Goal: Transaction & Acquisition: Purchase product/service

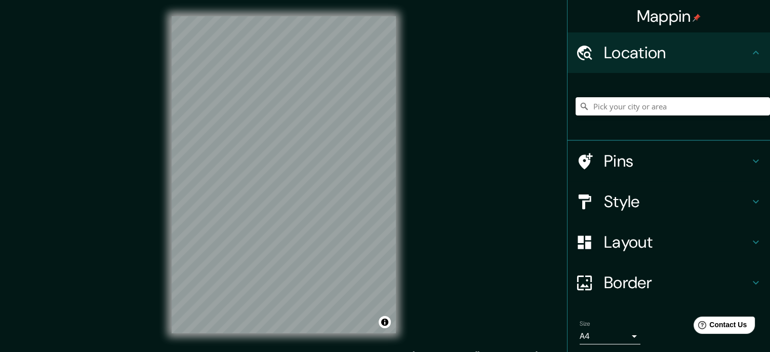
click at [621, 191] on h4 "Style" at bounding box center [677, 201] width 146 height 20
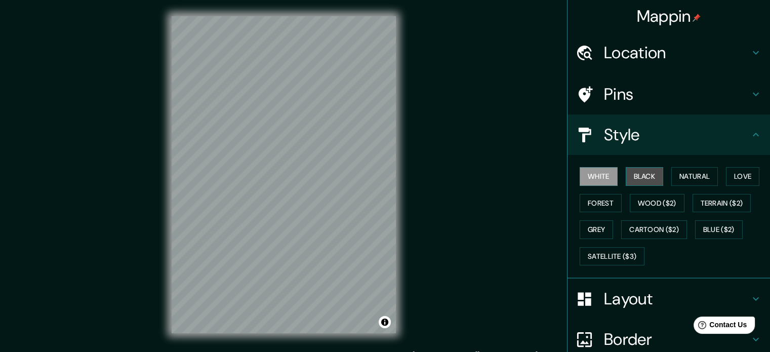
click at [641, 181] on button "Black" at bounding box center [645, 176] width 38 height 19
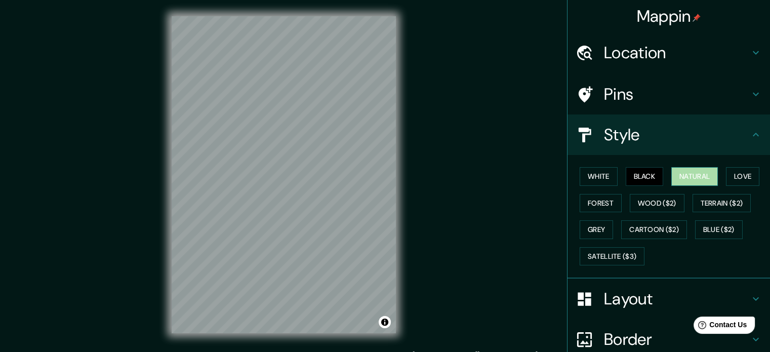
click at [686, 180] on button "Natural" at bounding box center [694, 176] width 47 height 19
click at [735, 183] on button "Love" at bounding box center [742, 176] width 33 height 19
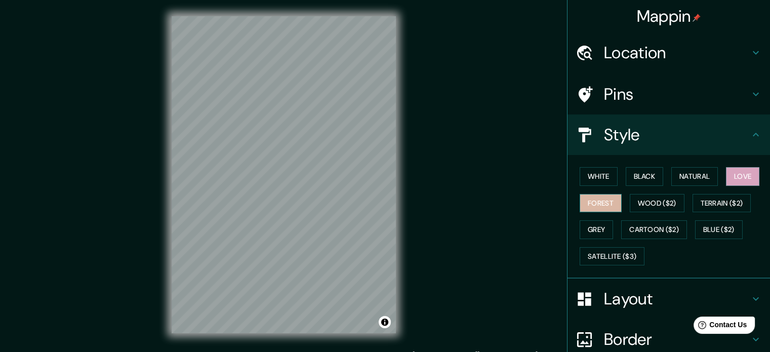
click at [595, 202] on button "Forest" at bounding box center [601, 203] width 42 height 19
click at [599, 222] on button "Grey" at bounding box center [596, 229] width 33 height 19
click at [612, 207] on button "Forest" at bounding box center [601, 203] width 42 height 19
click at [587, 230] on button "Grey" at bounding box center [596, 229] width 33 height 19
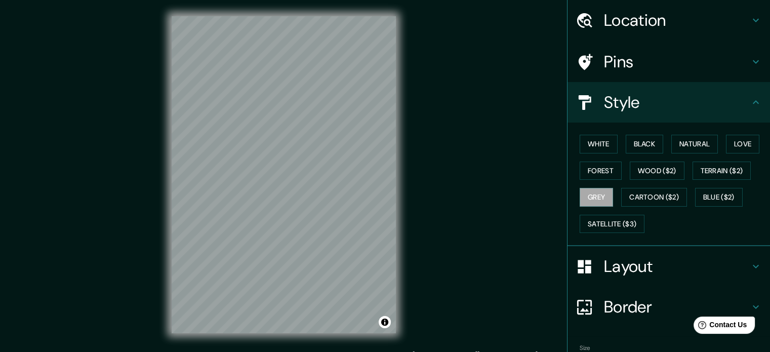
scroll to position [90, 0]
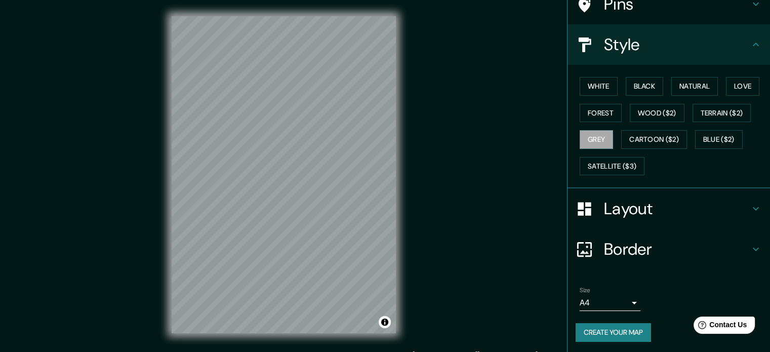
click at [603, 328] on button "Create your map" at bounding box center [613, 332] width 75 height 19
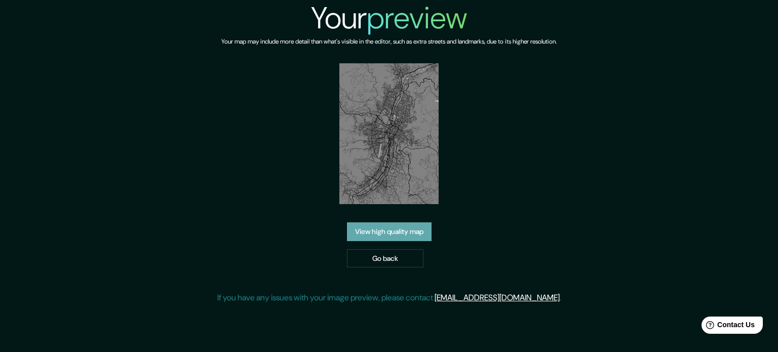
click at [371, 227] on link "View high quality map" at bounding box center [389, 231] width 85 height 19
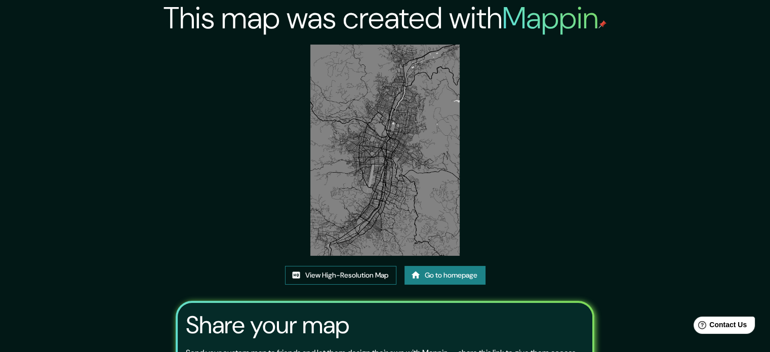
drag, startPoint x: 371, startPoint y: 164, endPoint x: 330, endPoint y: 273, distance: 116.8
click at [330, 273] on link "View High-Resolution Map" at bounding box center [340, 275] width 111 height 19
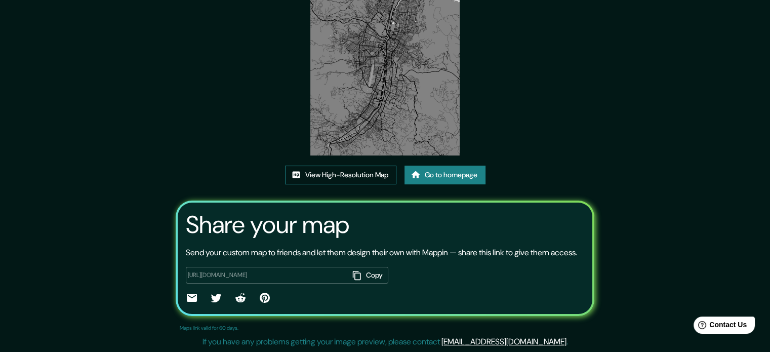
scroll to position [112, 0]
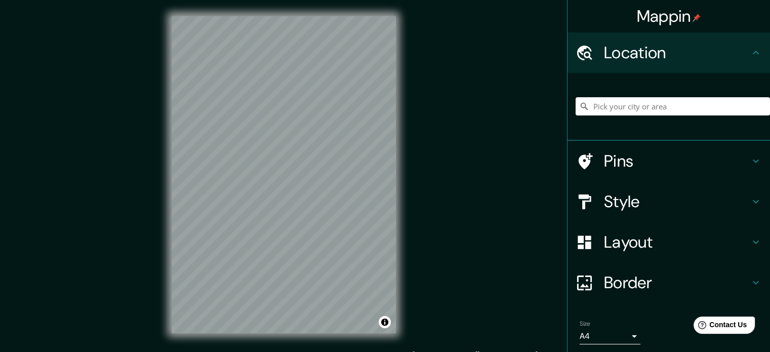
click at [675, 203] on h4 "Style" at bounding box center [677, 201] width 146 height 20
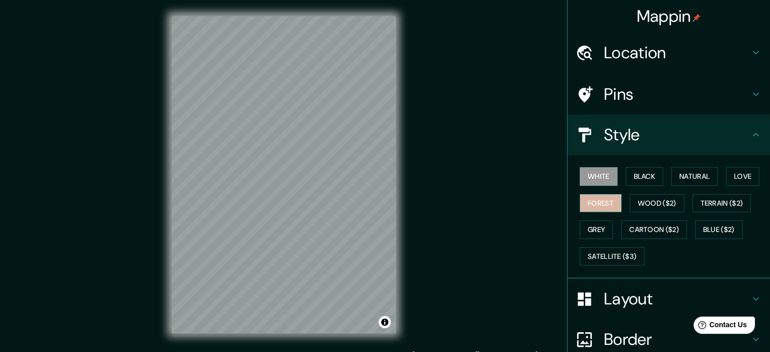
click at [600, 203] on button "Forest" at bounding box center [601, 203] width 42 height 19
click at [633, 175] on button "Black" at bounding box center [645, 176] width 38 height 19
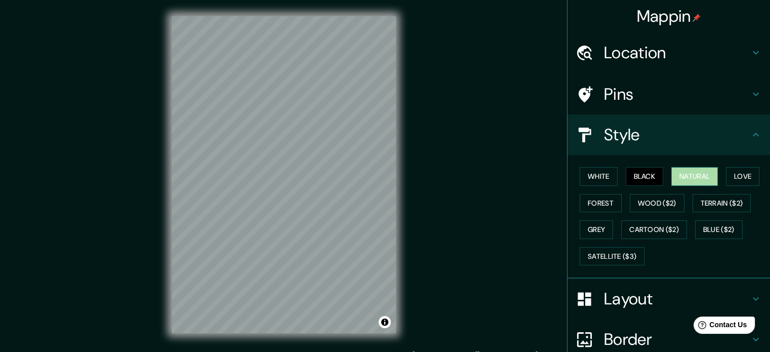
click at [676, 178] on button "Natural" at bounding box center [694, 176] width 47 height 19
click at [701, 173] on button "Natural" at bounding box center [694, 176] width 47 height 19
click at [737, 174] on button "Love" at bounding box center [742, 176] width 33 height 19
click at [696, 169] on button "Natural" at bounding box center [694, 176] width 47 height 19
click at [725, 166] on div "White Black Natural Love Forest Wood ($2) Terrain ($2) Grey Cartoon ($2) Blue (…" at bounding box center [673, 216] width 194 height 106
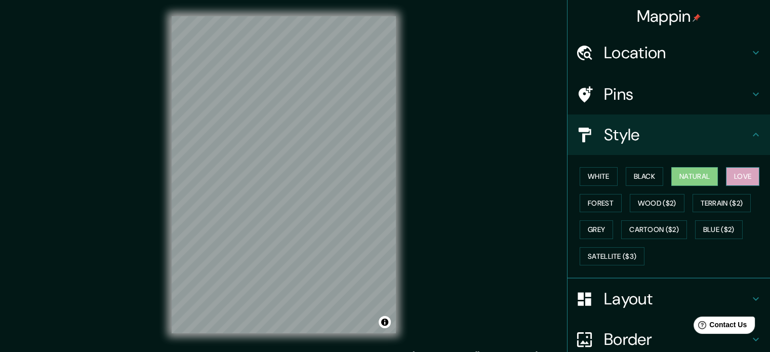
click at [733, 170] on button "Love" at bounding box center [742, 176] width 33 height 19
click at [682, 173] on button "Natural" at bounding box center [694, 176] width 47 height 19
click at [594, 205] on button "Forest" at bounding box center [601, 203] width 42 height 19
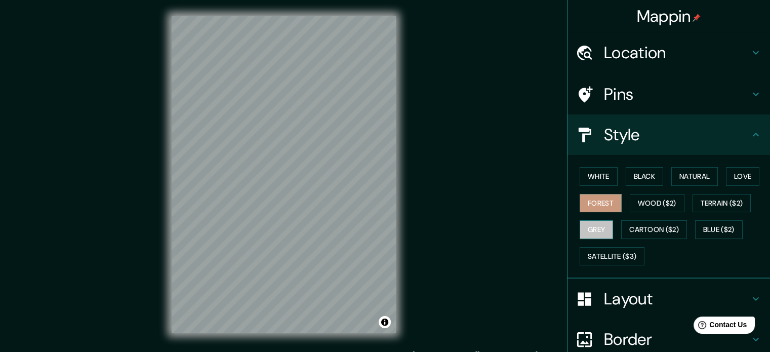
click at [592, 229] on button "Grey" at bounding box center [596, 229] width 33 height 19
click at [594, 204] on button "Forest" at bounding box center [601, 203] width 42 height 19
click at [731, 178] on button "Love" at bounding box center [742, 176] width 33 height 19
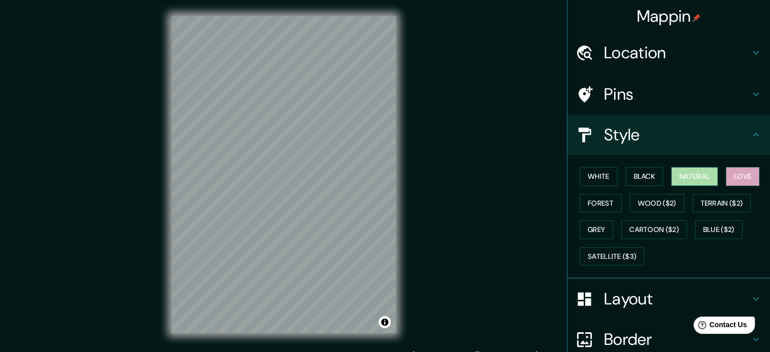
click at [685, 171] on button "Natural" at bounding box center [694, 176] width 47 height 19
click at [630, 172] on button "Black" at bounding box center [645, 176] width 38 height 19
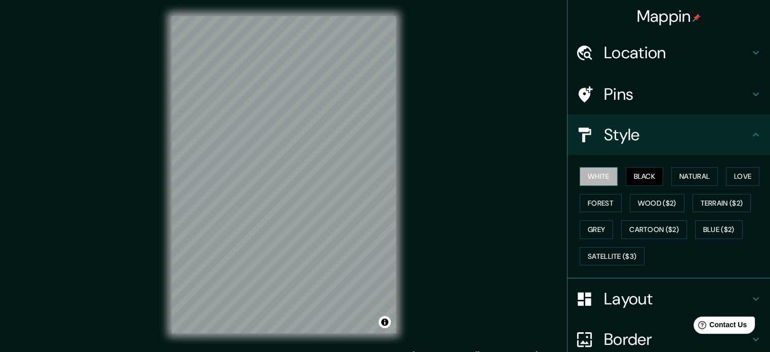
click at [603, 177] on button "White" at bounding box center [599, 176] width 38 height 19
click at [634, 53] on h4 "Location" at bounding box center [677, 53] width 146 height 20
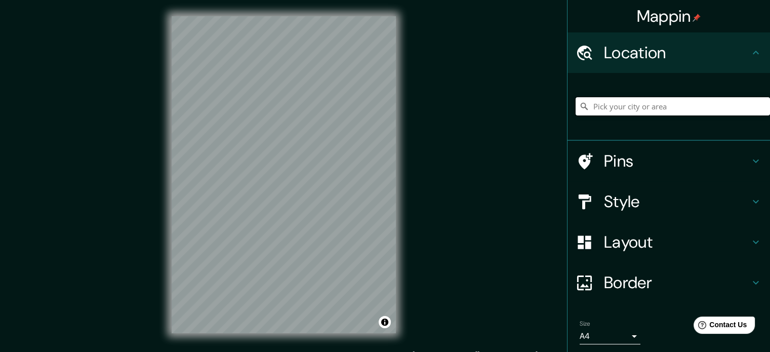
click at [601, 102] on input "Pick your city or area" at bounding box center [673, 106] width 194 height 18
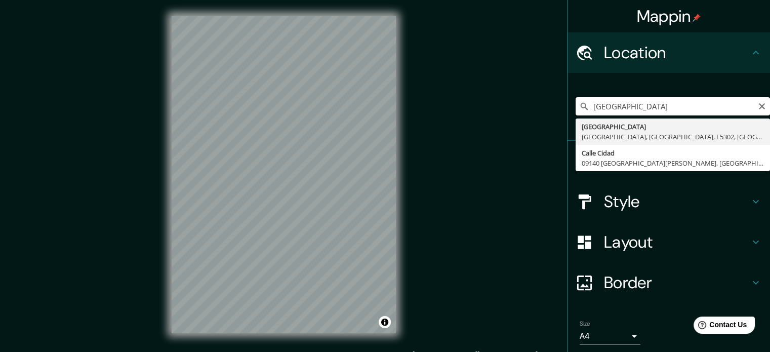
type input "ciudad del rio"
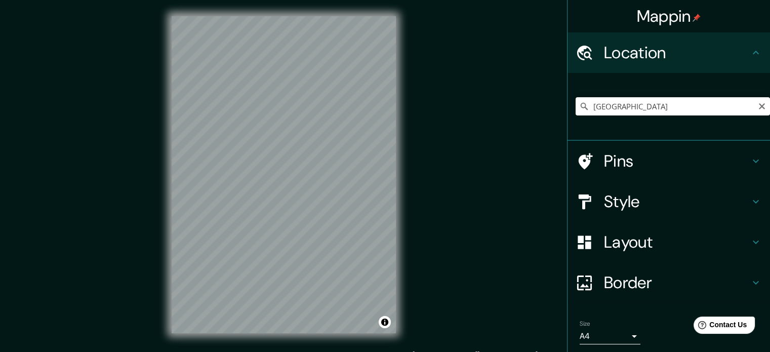
click at [648, 212] on div "Style" at bounding box center [669, 201] width 203 height 41
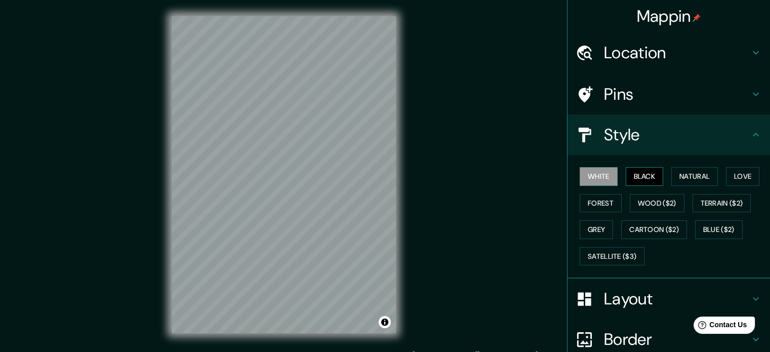
click at [634, 181] on button "Black" at bounding box center [645, 176] width 38 height 19
click at [671, 176] on button "Natural" at bounding box center [694, 176] width 47 height 19
click at [702, 173] on button "Natural" at bounding box center [694, 176] width 47 height 19
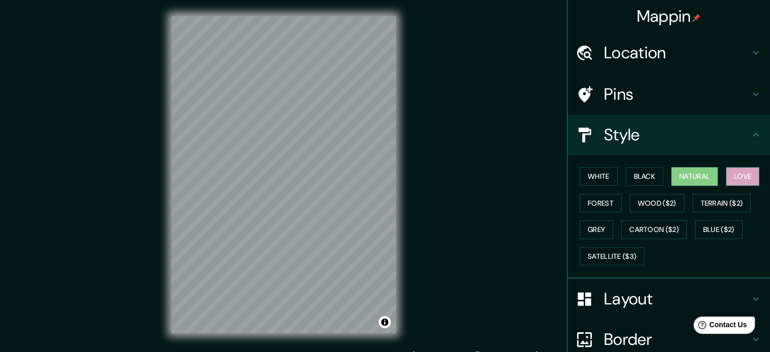
drag, startPoint x: 751, startPoint y: 164, endPoint x: 744, endPoint y: 172, distance: 10.4
click at [750, 166] on div "White Black Natural Love Forest Wood ($2) Terrain ($2) Grey Cartoon ($2) Blue (…" at bounding box center [673, 216] width 194 height 106
click at [744, 172] on button "Love" at bounding box center [742, 176] width 33 height 19
click at [595, 206] on button "Forest" at bounding box center [601, 203] width 42 height 19
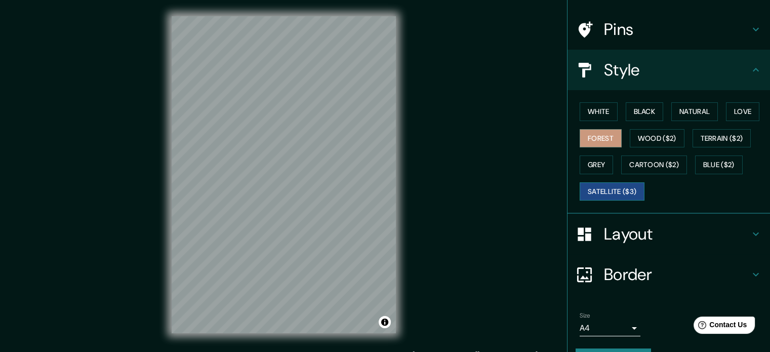
scroll to position [90, 0]
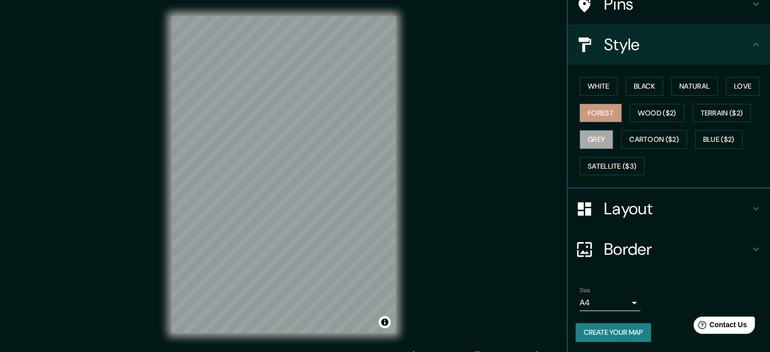
click at [582, 143] on button "Grey" at bounding box center [596, 139] width 33 height 19
click at [596, 161] on button "Satellite ($3)" at bounding box center [612, 166] width 65 height 19
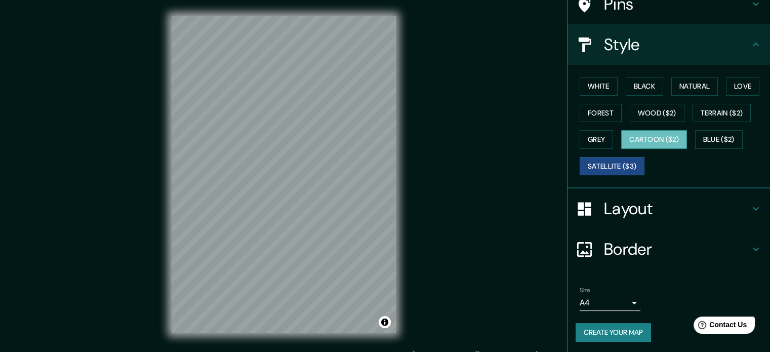
click at [669, 131] on button "Cartoon ($2)" at bounding box center [654, 139] width 66 height 19
click at [707, 140] on button "Blue ($2)" at bounding box center [719, 139] width 48 height 19
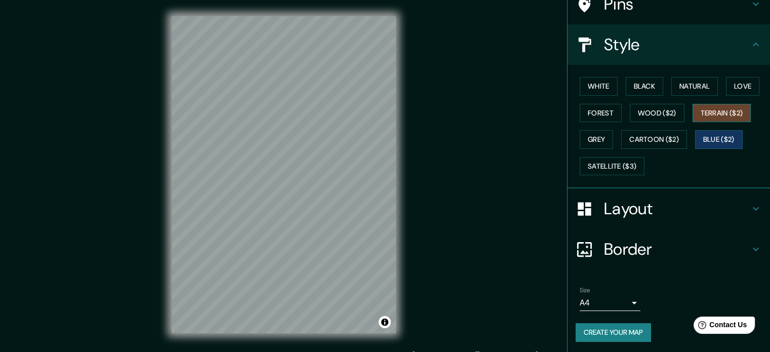
click at [718, 115] on button "Terrain ($2)" at bounding box center [722, 113] width 59 height 19
click at [638, 116] on button "Wood ($2)" at bounding box center [657, 113] width 55 height 19
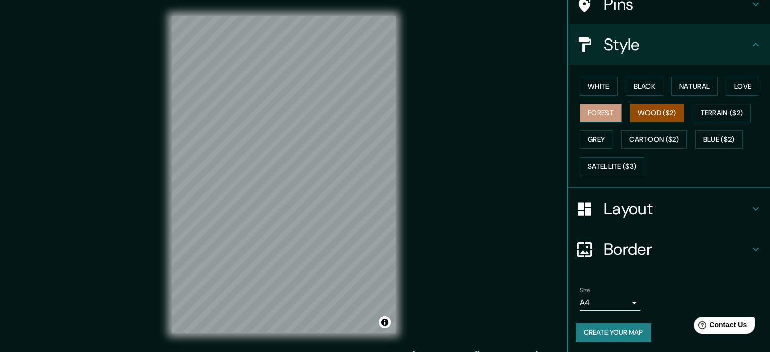
click at [602, 117] on button "Forest" at bounding box center [601, 113] width 42 height 19
click at [583, 139] on button "Grey" at bounding box center [596, 139] width 33 height 19
click at [598, 115] on button "Forest" at bounding box center [601, 113] width 42 height 19
click at [610, 326] on button "Create your map" at bounding box center [613, 332] width 75 height 19
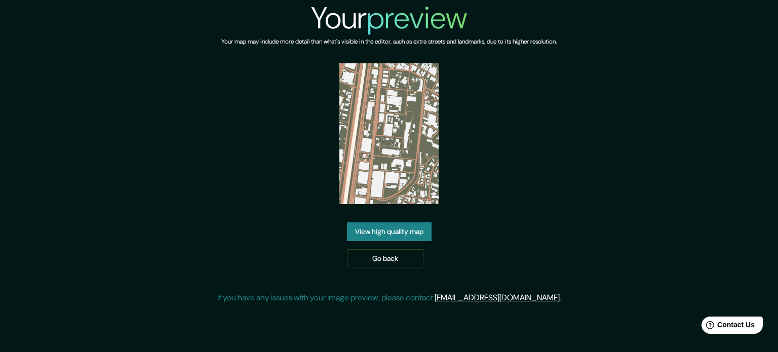
click at [386, 234] on link "View high quality map" at bounding box center [389, 231] width 85 height 19
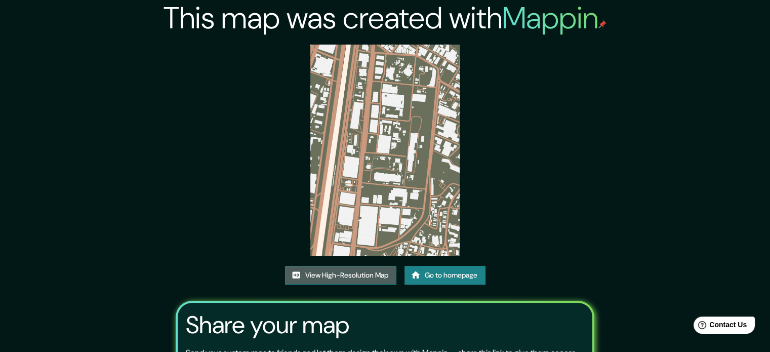
click at [343, 276] on link "View High-Resolution Map" at bounding box center [340, 275] width 111 height 19
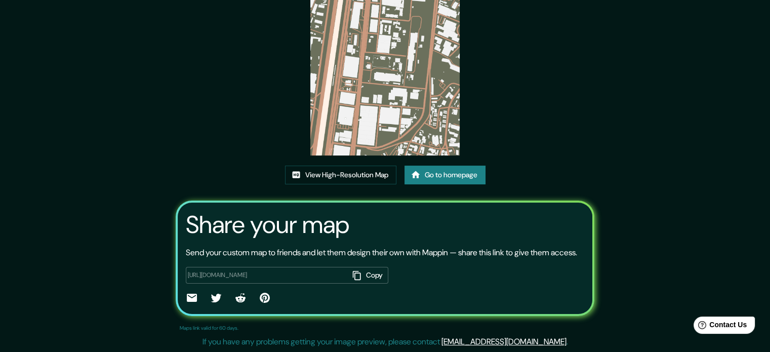
scroll to position [112, 0]
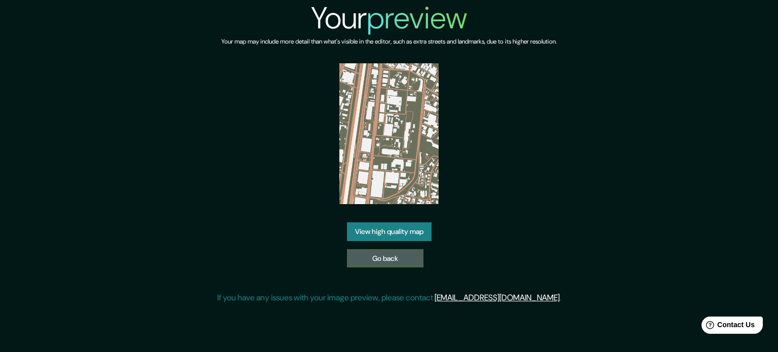
click at [386, 263] on link "Go back" at bounding box center [385, 258] width 76 height 19
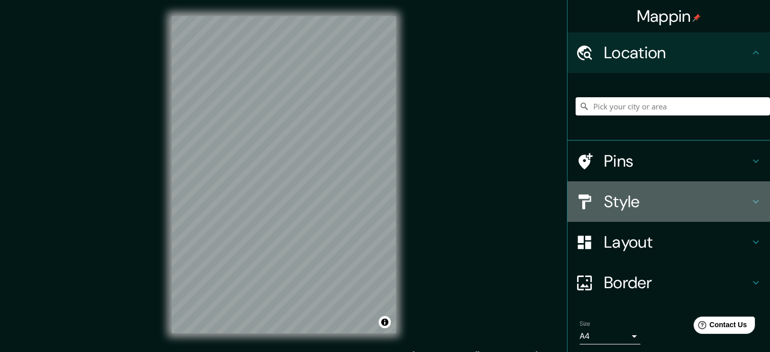
click at [670, 206] on h4 "Style" at bounding box center [677, 201] width 146 height 20
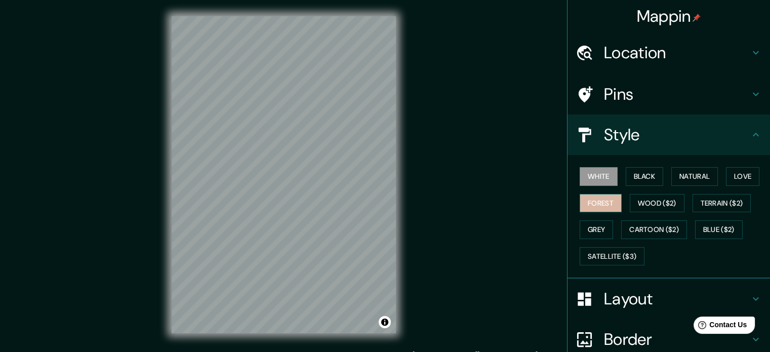
click at [608, 206] on button "Forest" at bounding box center [601, 203] width 42 height 19
click at [626, 181] on button "Black" at bounding box center [645, 176] width 38 height 19
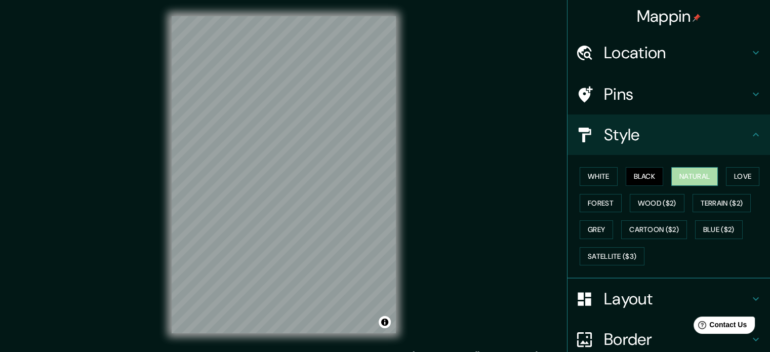
click at [674, 175] on button "Natural" at bounding box center [694, 176] width 47 height 19
click at [731, 174] on button "Love" at bounding box center [742, 176] width 33 height 19
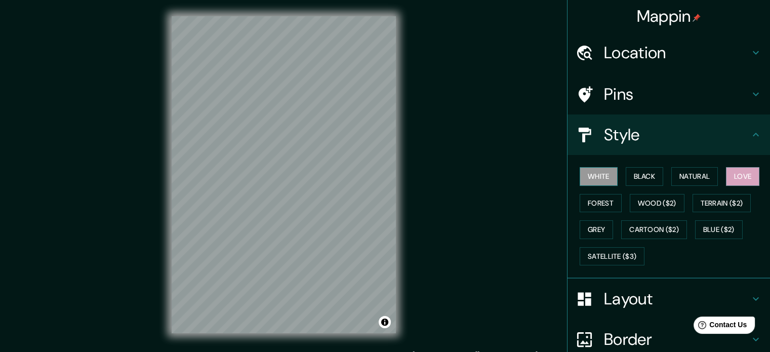
click at [601, 174] on button "White" at bounding box center [599, 176] width 38 height 19
click at [632, 178] on button "Black" at bounding box center [645, 176] width 38 height 19
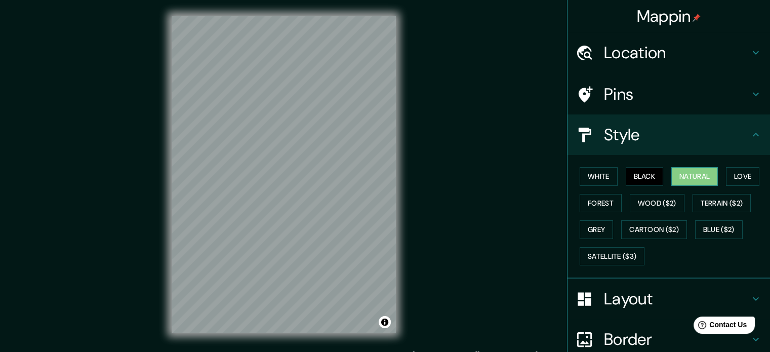
click at [682, 178] on button "Natural" at bounding box center [694, 176] width 47 height 19
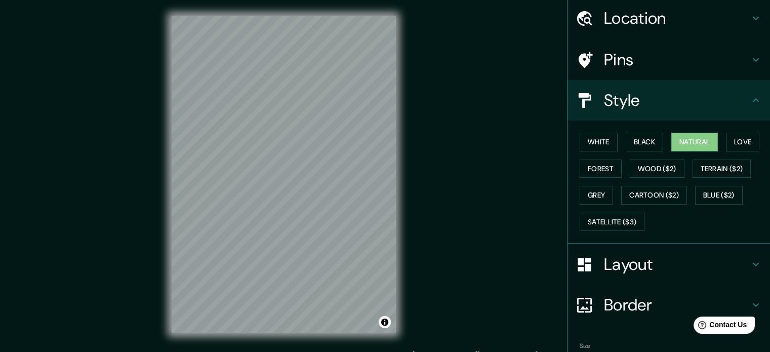
scroll to position [90, 0]
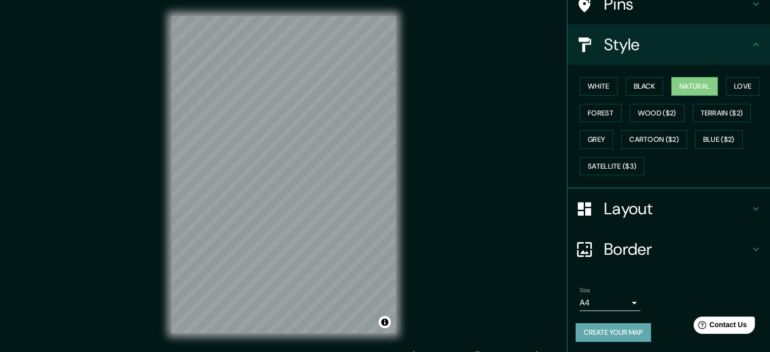
click at [619, 328] on button "Create your map" at bounding box center [613, 332] width 75 height 19
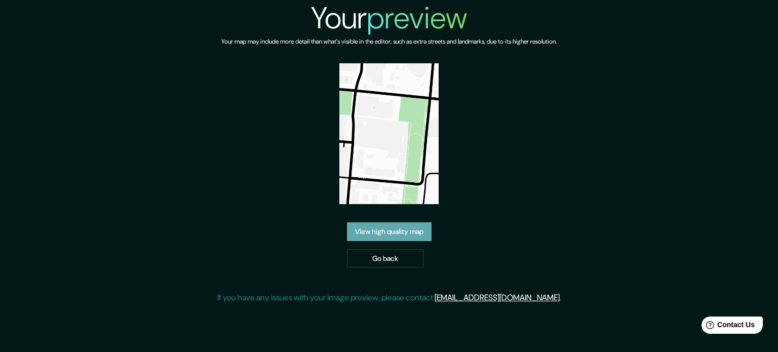
click at [395, 226] on link "View high quality map" at bounding box center [389, 231] width 85 height 19
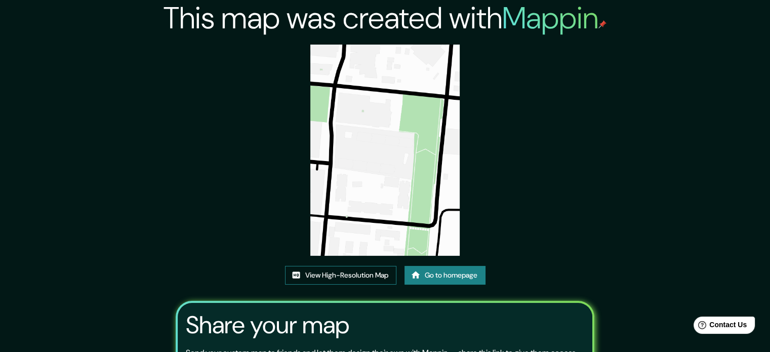
click at [325, 277] on link "View High-Resolution Map" at bounding box center [340, 275] width 111 height 19
click at [429, 270] on link "Go to homepage" at bounding box center [444, 275] width 81 height 19
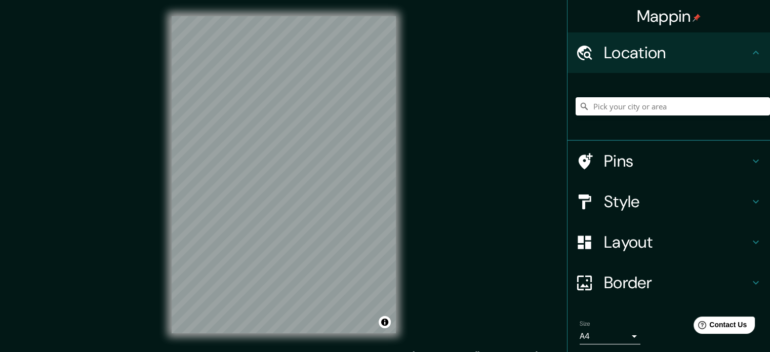
click at [642, 205] on h4 "Style" at bounding box center [677, 201] width 146 height 20
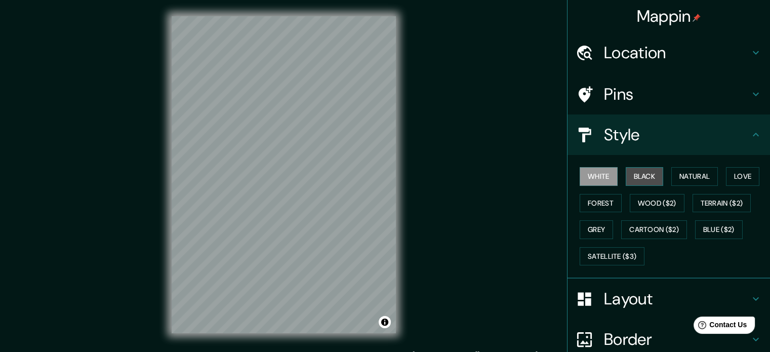
click at [644, 180] on button "Black" at bounding box center [645, 176] width 38 height 19
click at [576, 201] on div "White Black Natural Love Forest Wood ($2) Terrain ($2) Grey Cartoon ($2) Blue (…" at bounding box center [673, 216] width 194 height 106
click at [585, 201] on button "Forest" at bounding box center [601, 203] width 42 height 19
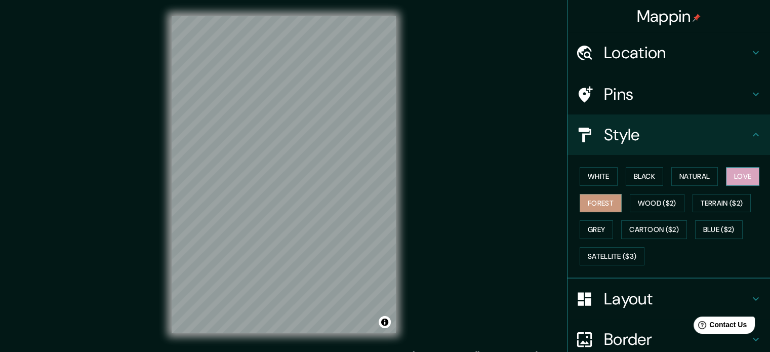
click at [733, 175] on button "Love" at bounding box center [742, 176] width 33 height 19
click at [690, 179] on button "Natural" at bounding box center [694, 176] width 47 height 19
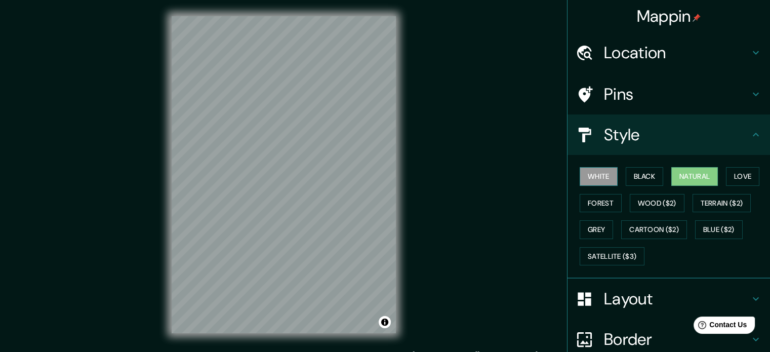
click at [590, 179] on button "White" at bounding box center [599, 176] width 38 height 19
click at [587, 205] on button "Forest" at bounding box center [601, 203] width 42 height 19
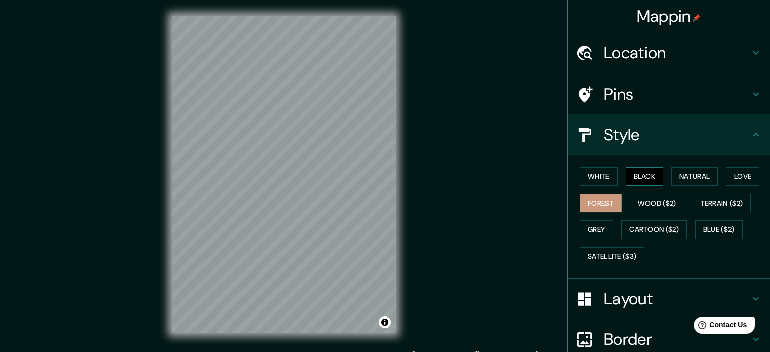
click at [626, 181] on button "Black" at bounding box center [645, 176] width 38 height 19
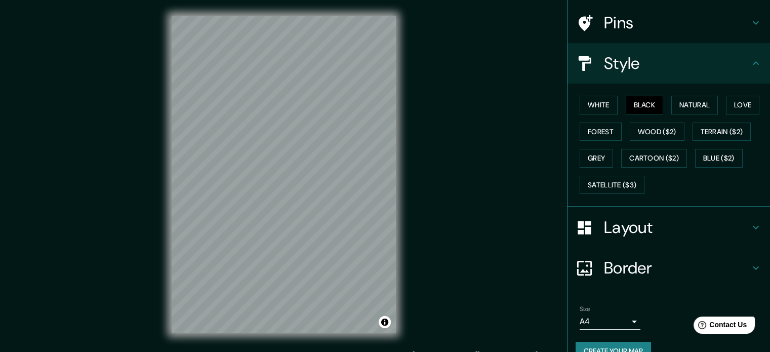
scroll to position [90, 0]
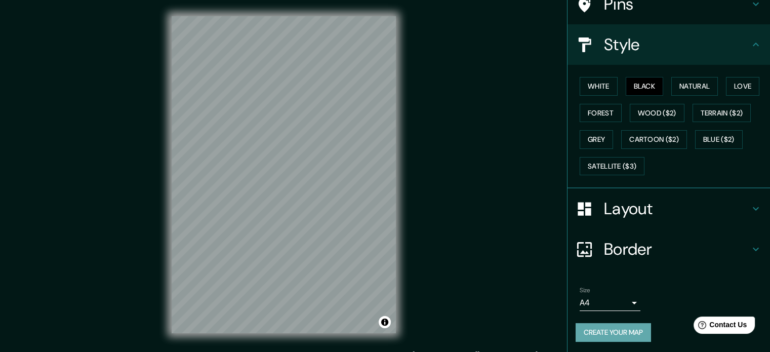
click at [607, 332] on button "Create your map" at bounding box center [613, 332] width 75 height 19
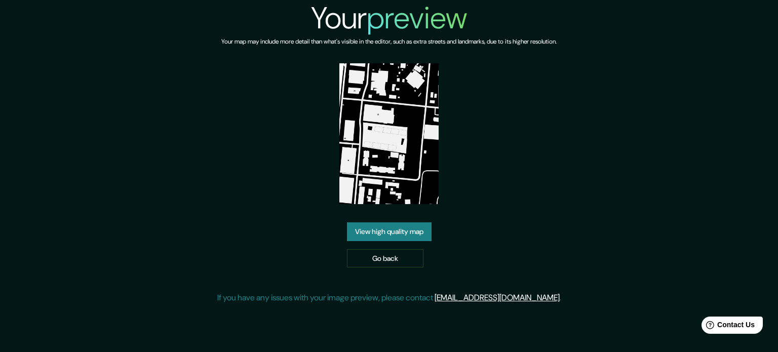
click at [375, 236] on link "View high quality map" at bounding box center [389, 231] width 85 height 19
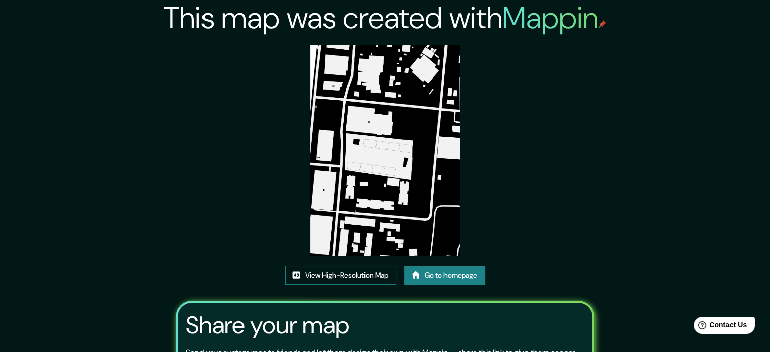
click at [340, 281] on link "View High-Resolution Map" at bounding box center [340, 275] width 111 height 19
